Goal: Task Accomplishment & Management: Complete application form

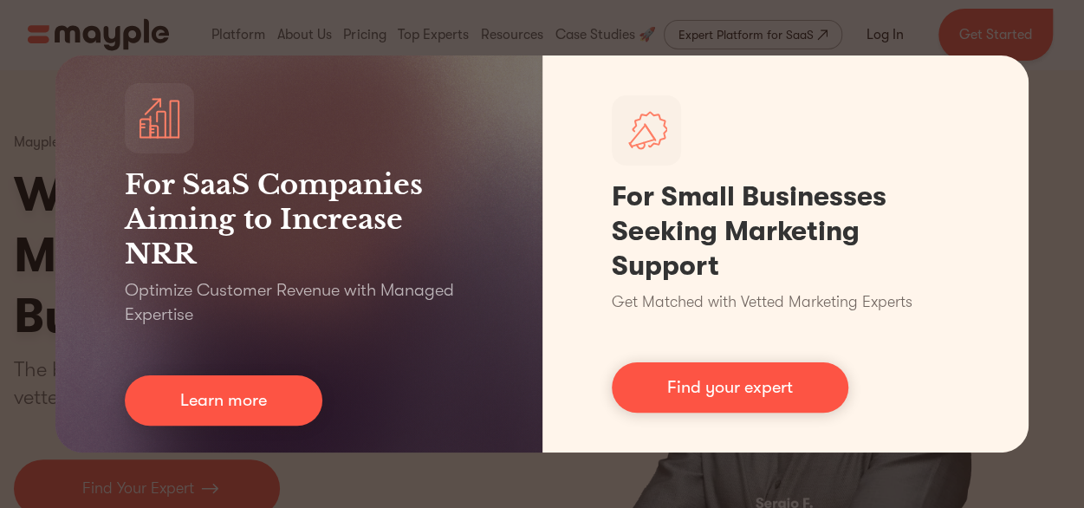
click at [1049, 135] on div "For SaaS Companies Aiming to Increase NRR Optimize Customer Revenue with Manage…" at bounding box center [542, 254] width 1084 height 508
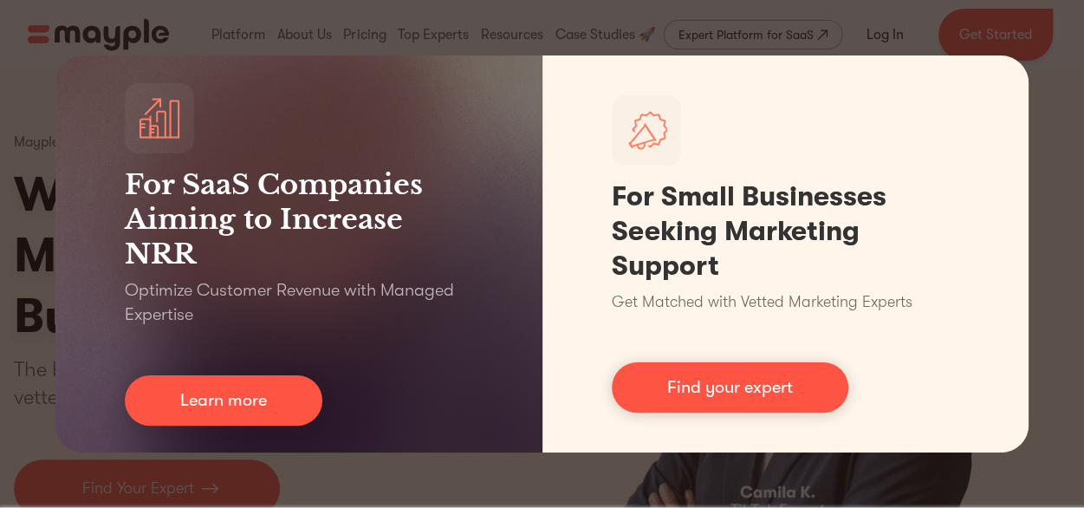
click at [956, 474] on div "For SaaS Companies Aiming to Increase NRR Optimize Customer Revenue with Manage…" at bounding box center [542, 254] width 1084 height 508
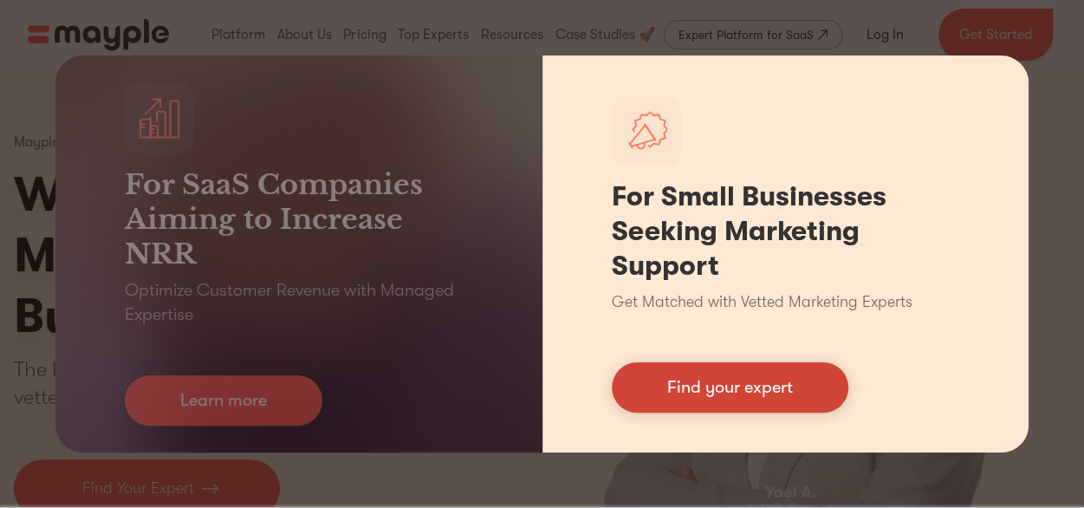
click at [749, 387] on link "Find your expert" at bounding box center [730, 387] width 237 height 50
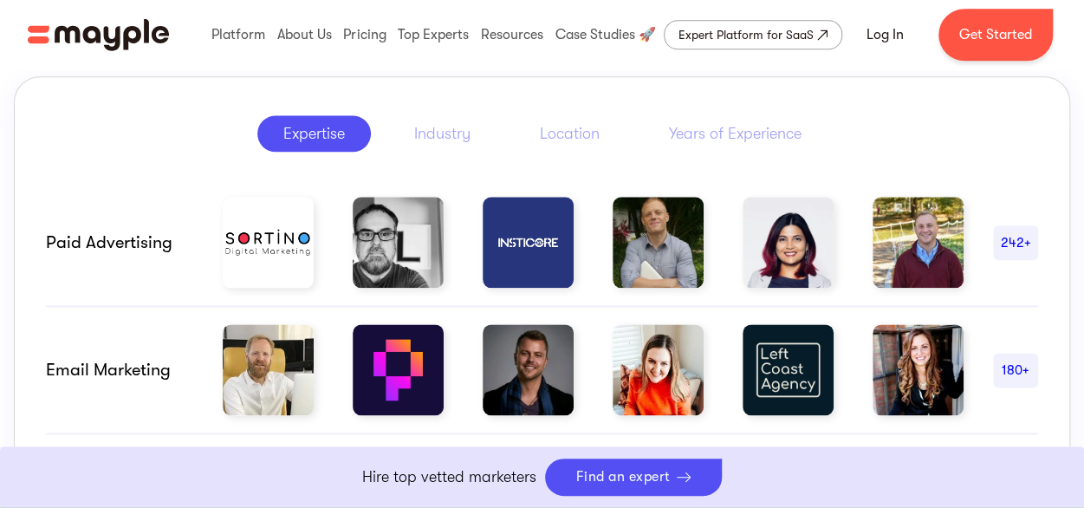
scroll to position [953, 0]
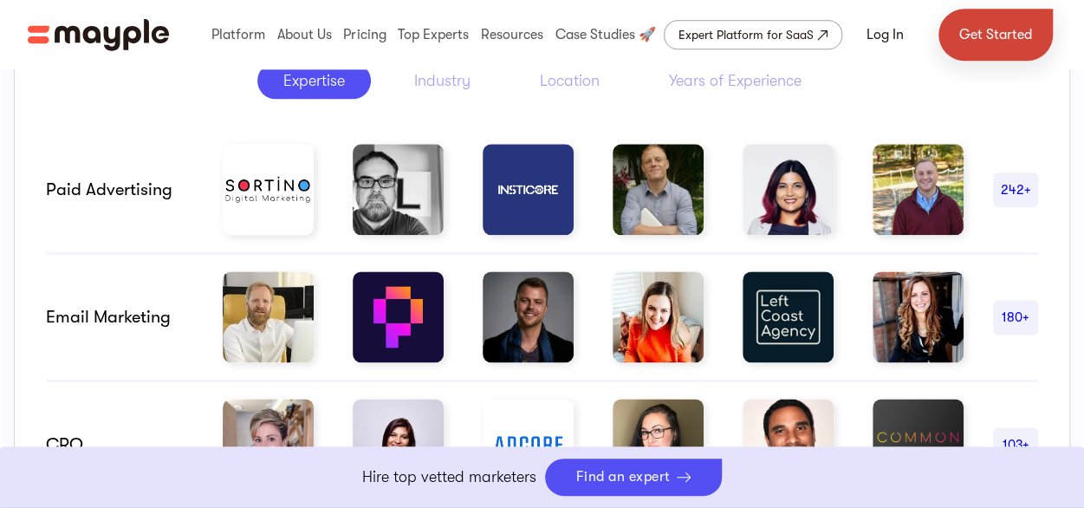
click at [995, 39] on link "Get Started" at bounding box center [996, 35] width 114 height 52
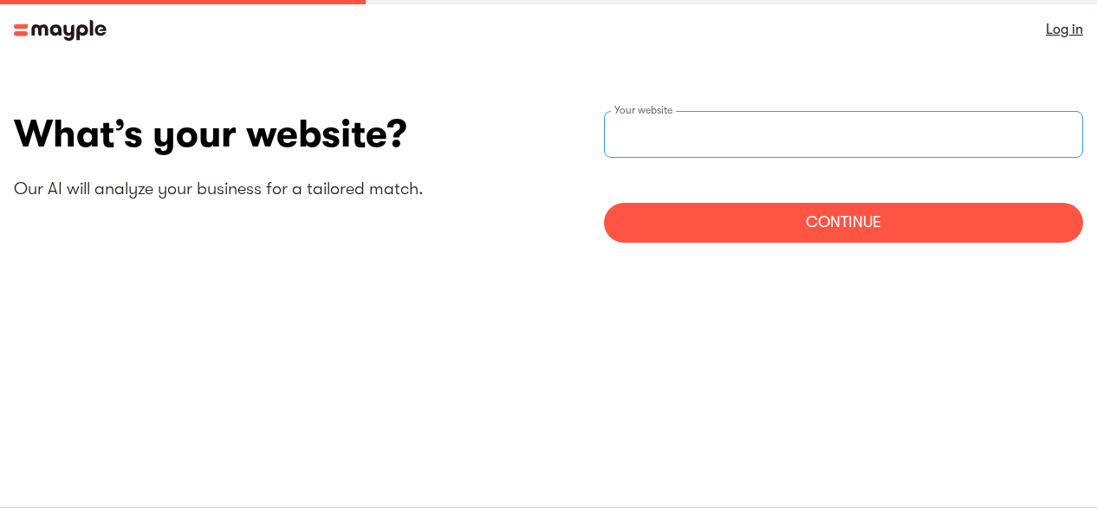
click at [709, 129] on input "websiteStep" at bounding box center [843, 134] width 479 height 47
type input "https://adamedia.pl"
click at [823, 224] on div "Continue" at bounding box center [843, 223] width 479 height 40
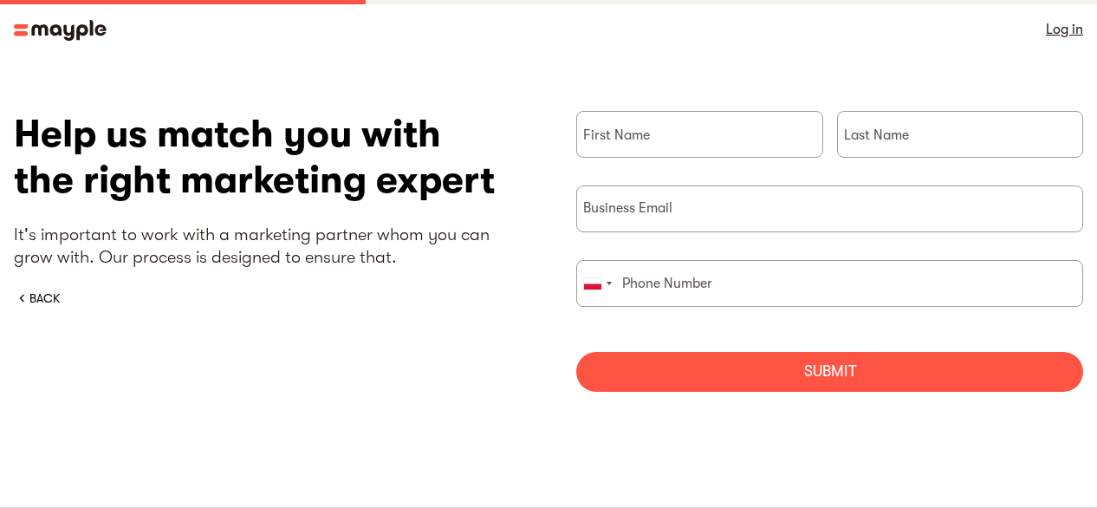
click at [23, 25] on img at bounding box center [60, 30] width 93 height 21
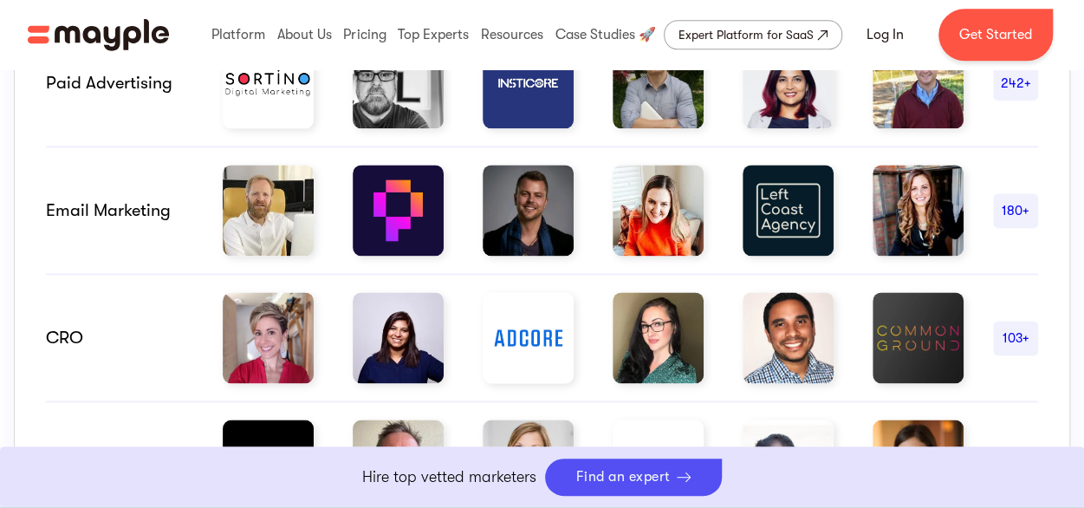
scroll to position [867, 0]
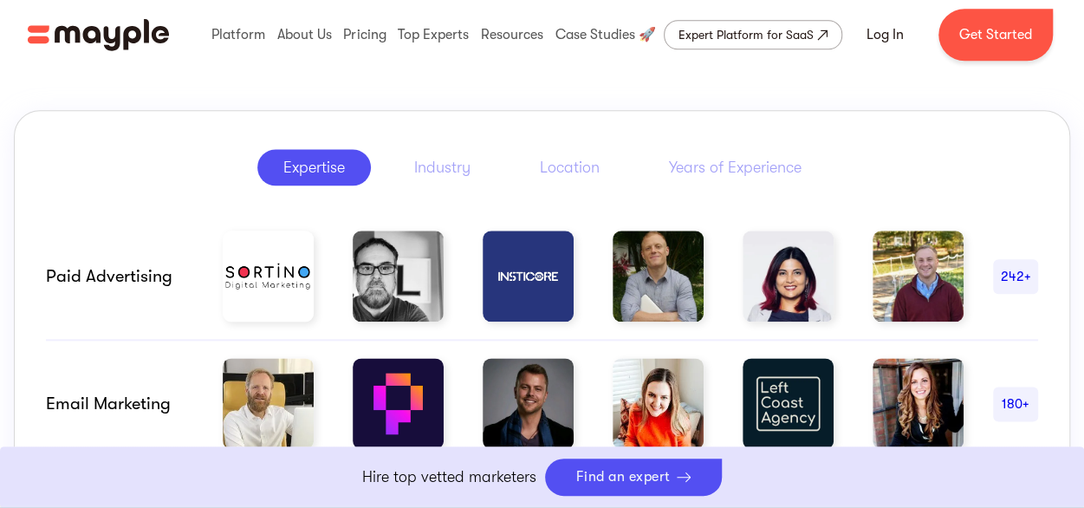
click at [101, 272] on div "Paid advertising" at bounding box center [119, 276] width 147 height 21
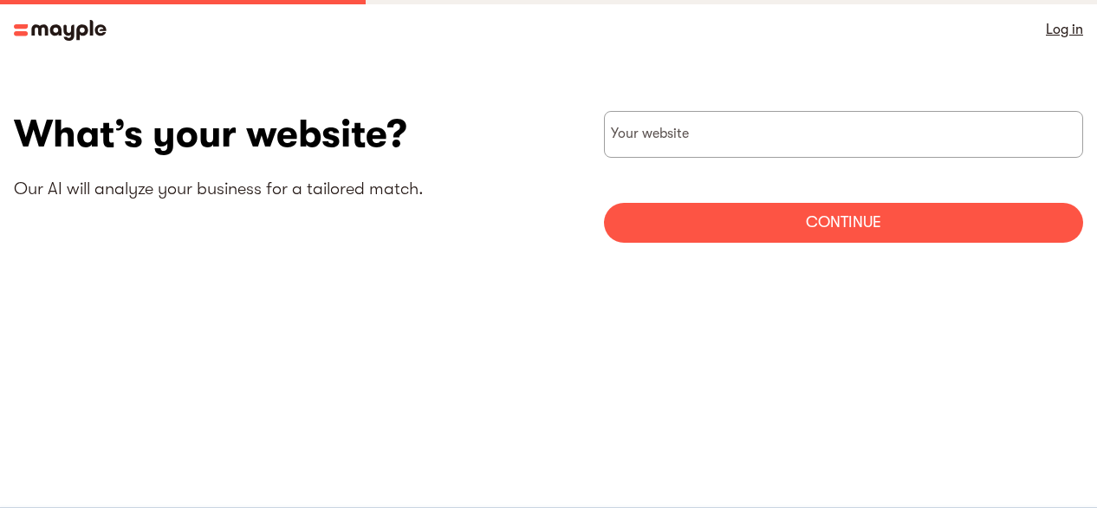
click at [29, 27] on img at bounding box center [60, 30] width 93 height 21
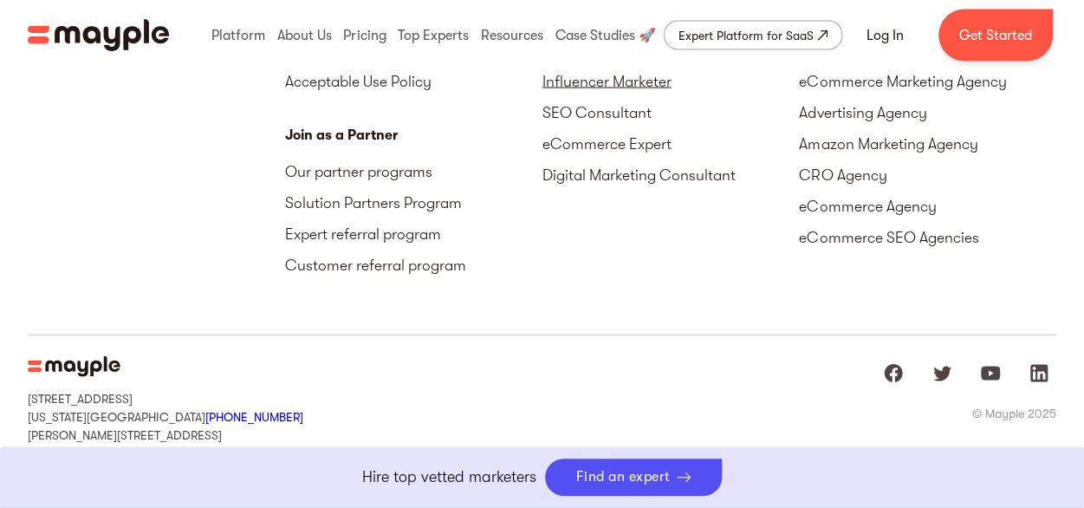
scroll to position [8143, 0]
